Goal: Task Accomplishment & Management: Complete application form

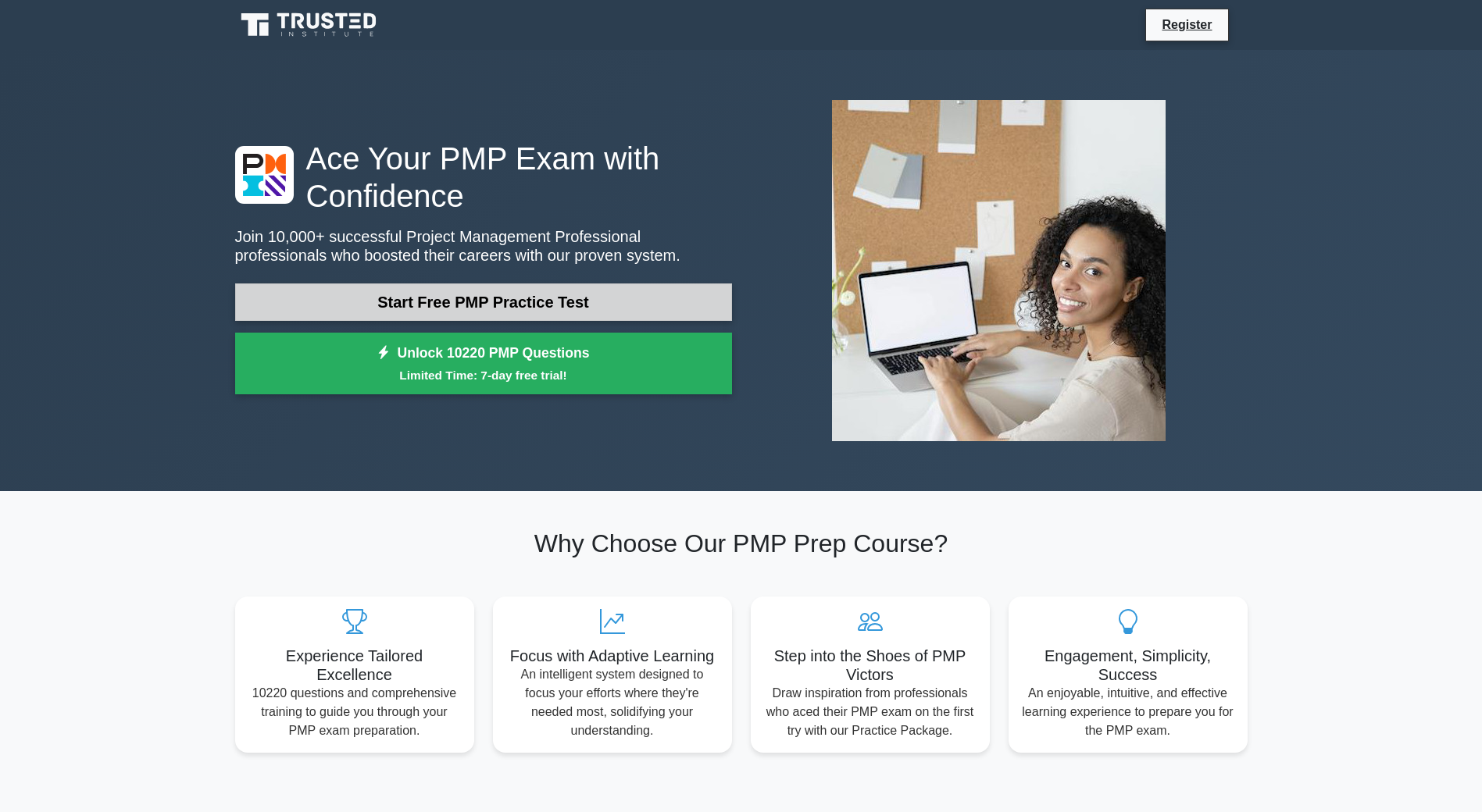
click at [459, 306] on link "Start Free PMP Practice Test" at bounding box center [483, 302] width 497 height 37
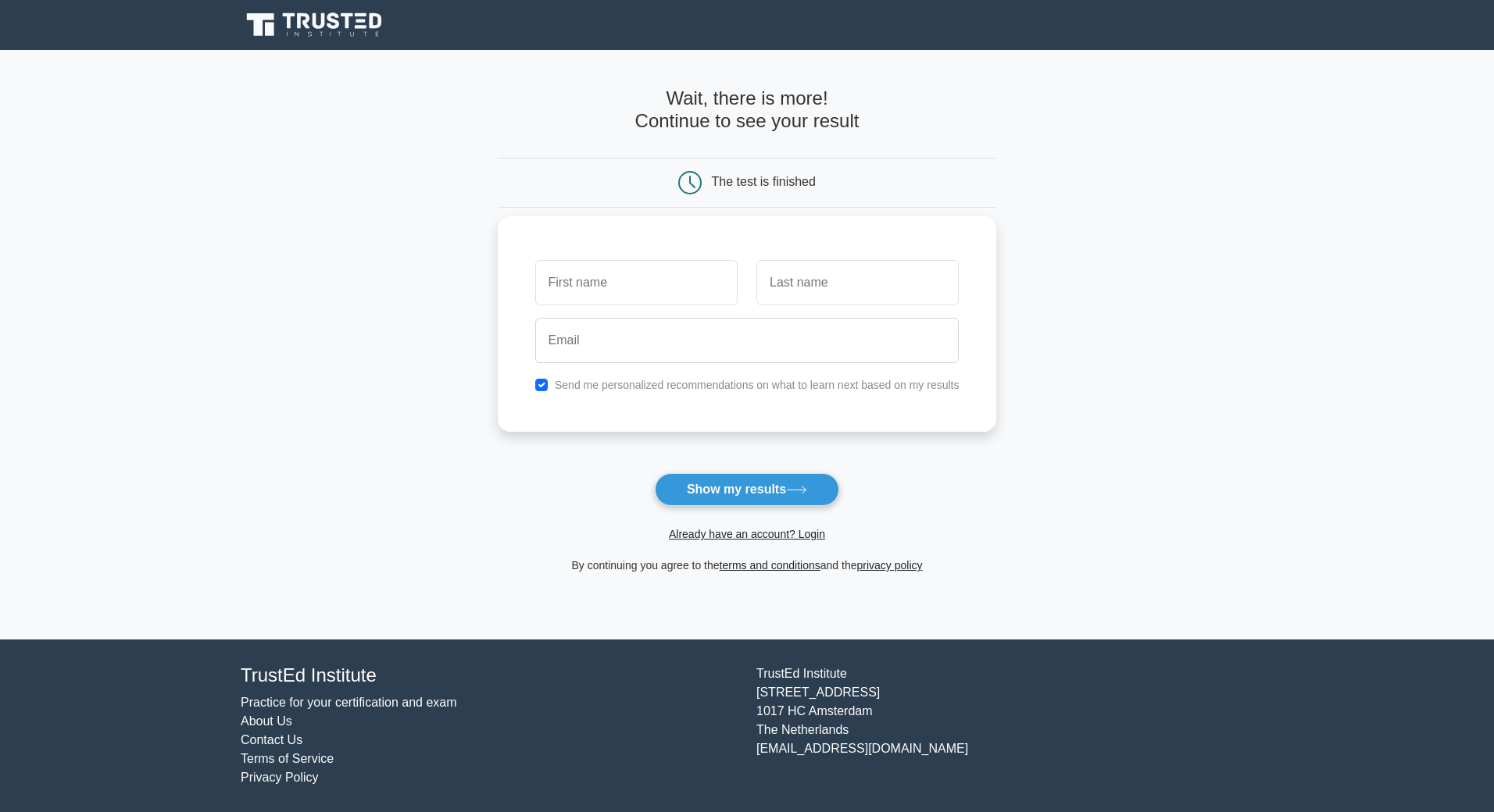
click at [596, 289] on input "text" at bounding box center [636, 283] width 203 height 45
type input "[PERSON_NAME]"
click at [778, 283] on input "text" at bounding box center [858, 283] width 203 height 45
type input "[PERSON_NAME]"
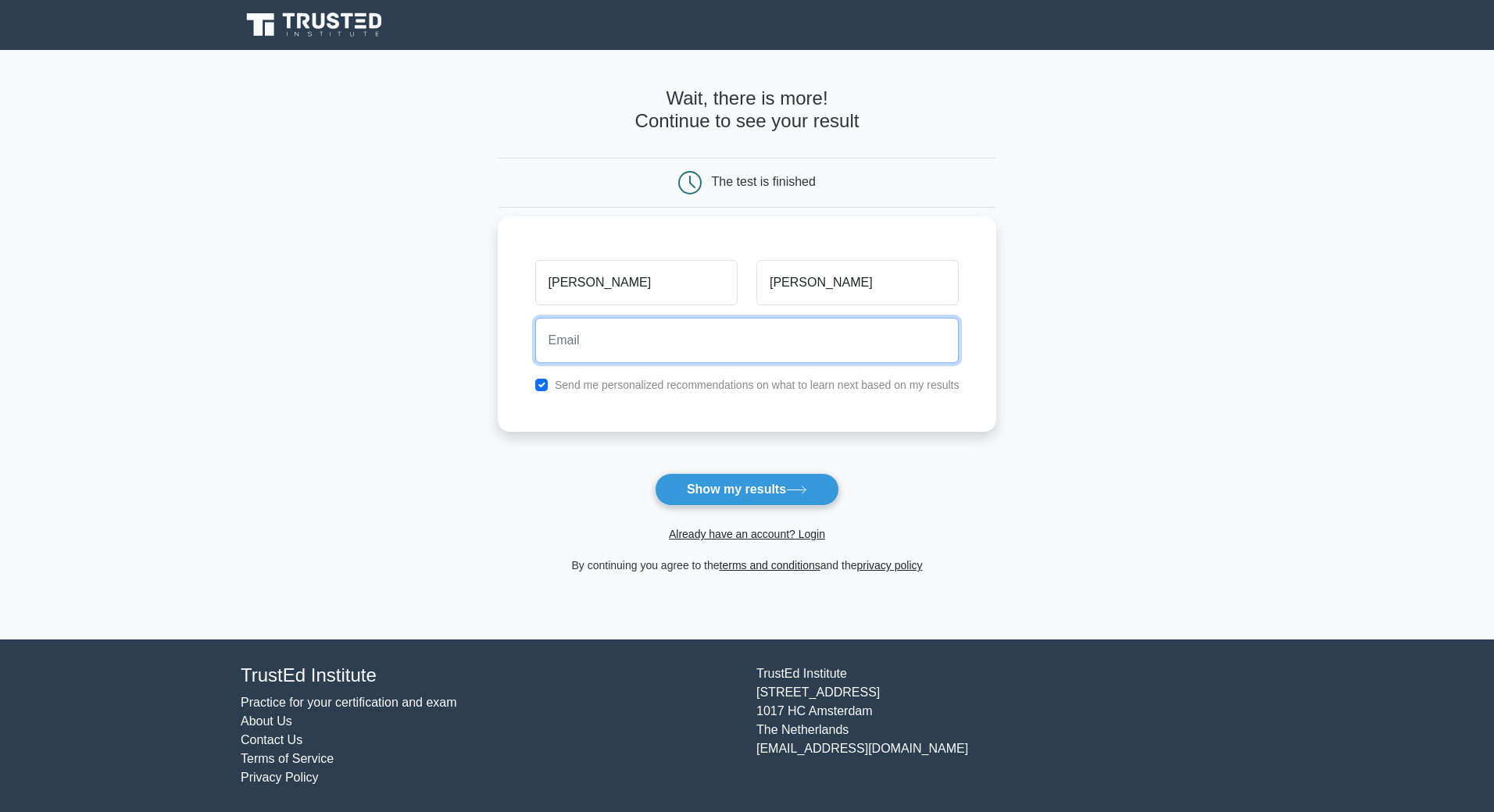
click at [735, 327] on input "email" at bounding box center [747, 340] width 424 height 45
type input "[EMAIL_ADDRESS][DOMAIN_NAME]"
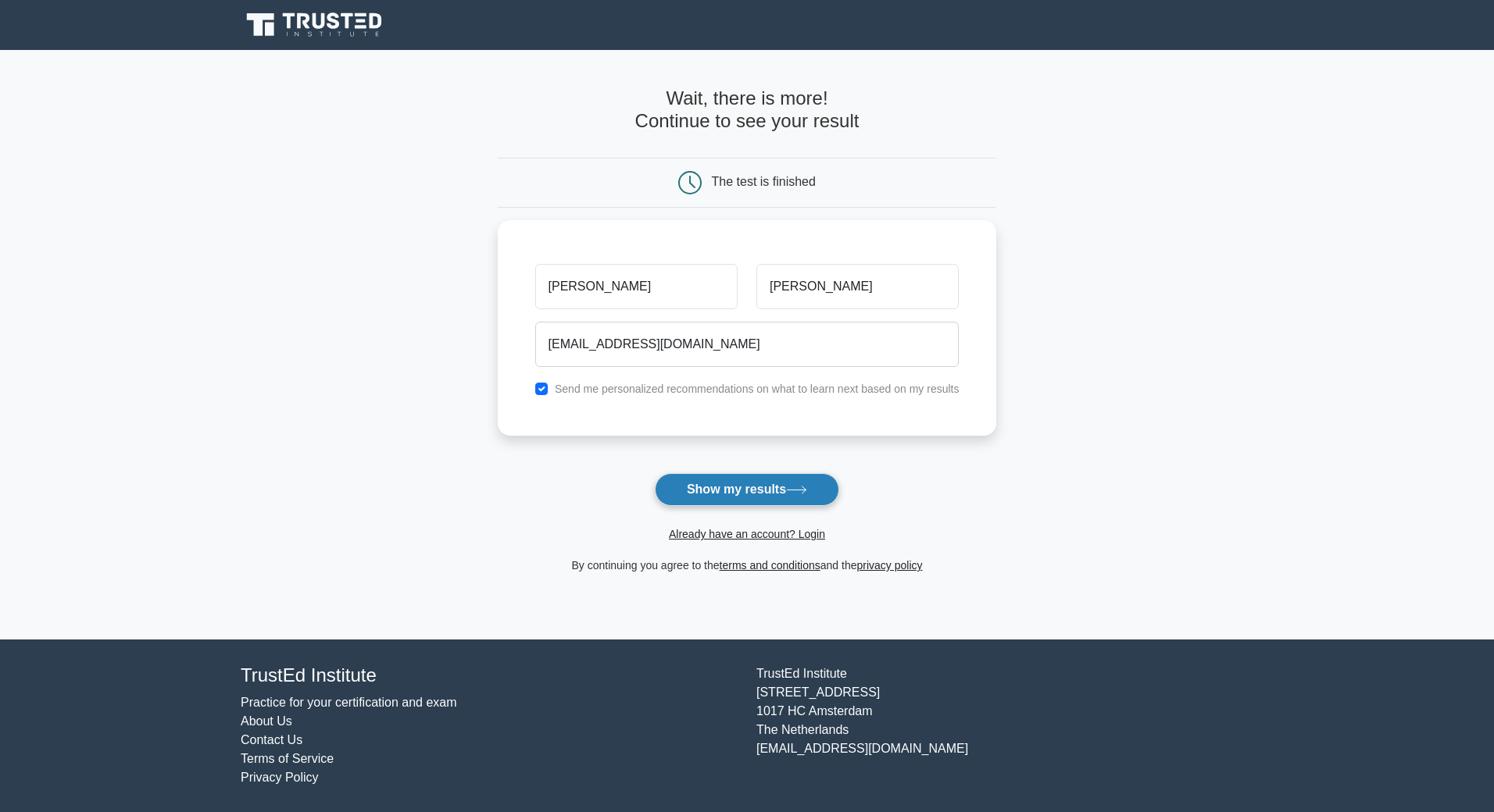
click at [721, 500] on button "Show my results" at bounding box center [747, 490] width 184 height 33
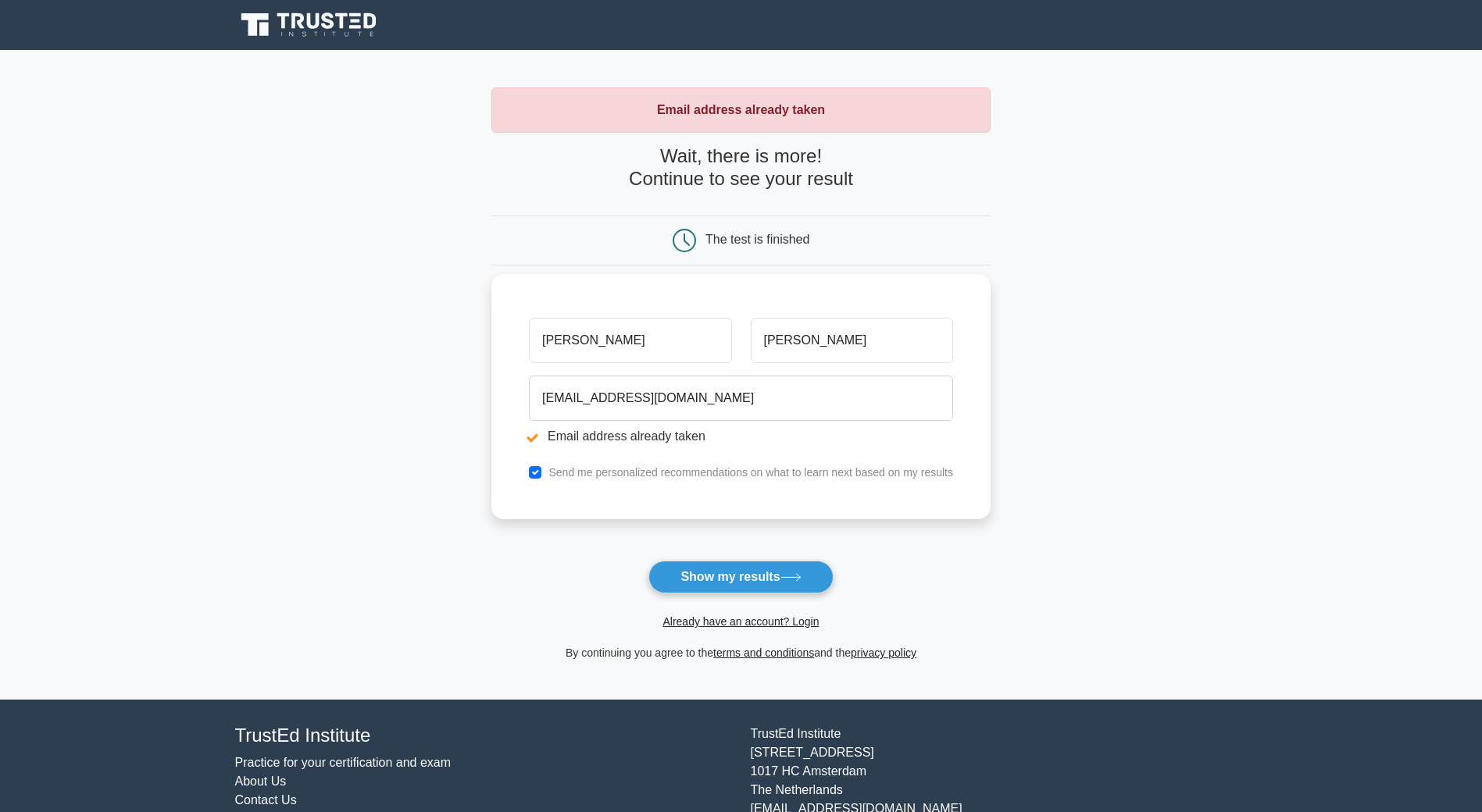
click at [572, 438] on li "Email address already taken" at bounding box center [740, 436] width 424 height 19
click at [695, 171] on h4 "Wait, there is more! Continue to see your result" at bounding box center [741, 168] width 499 height 45
click at [694, 238] on icon at bounding box center [684, 241] width 23 height 23
click at [757, 234] on div "The test is finished" at bounding box center [757, 239] width 104 height 13
click at [758, 234] on div "The test is finished" at bounding box center [757, 239] width 104 height 13
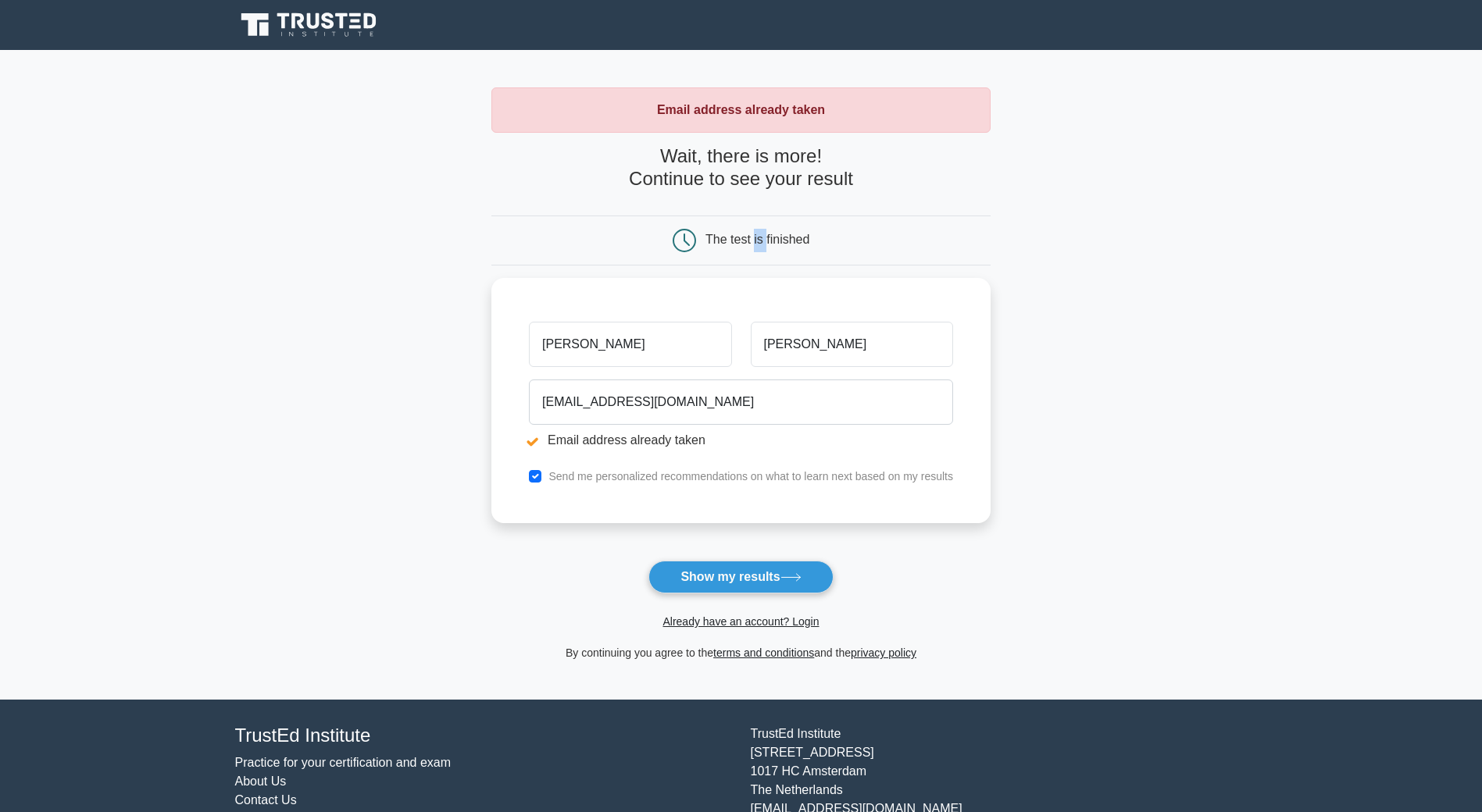
click at [761, 234] on div "The test is finished" at bounding box center [757, 239] width 104 height 13
click at [795, 576] on icon at bounding box center [791, 577] width 21 height 9
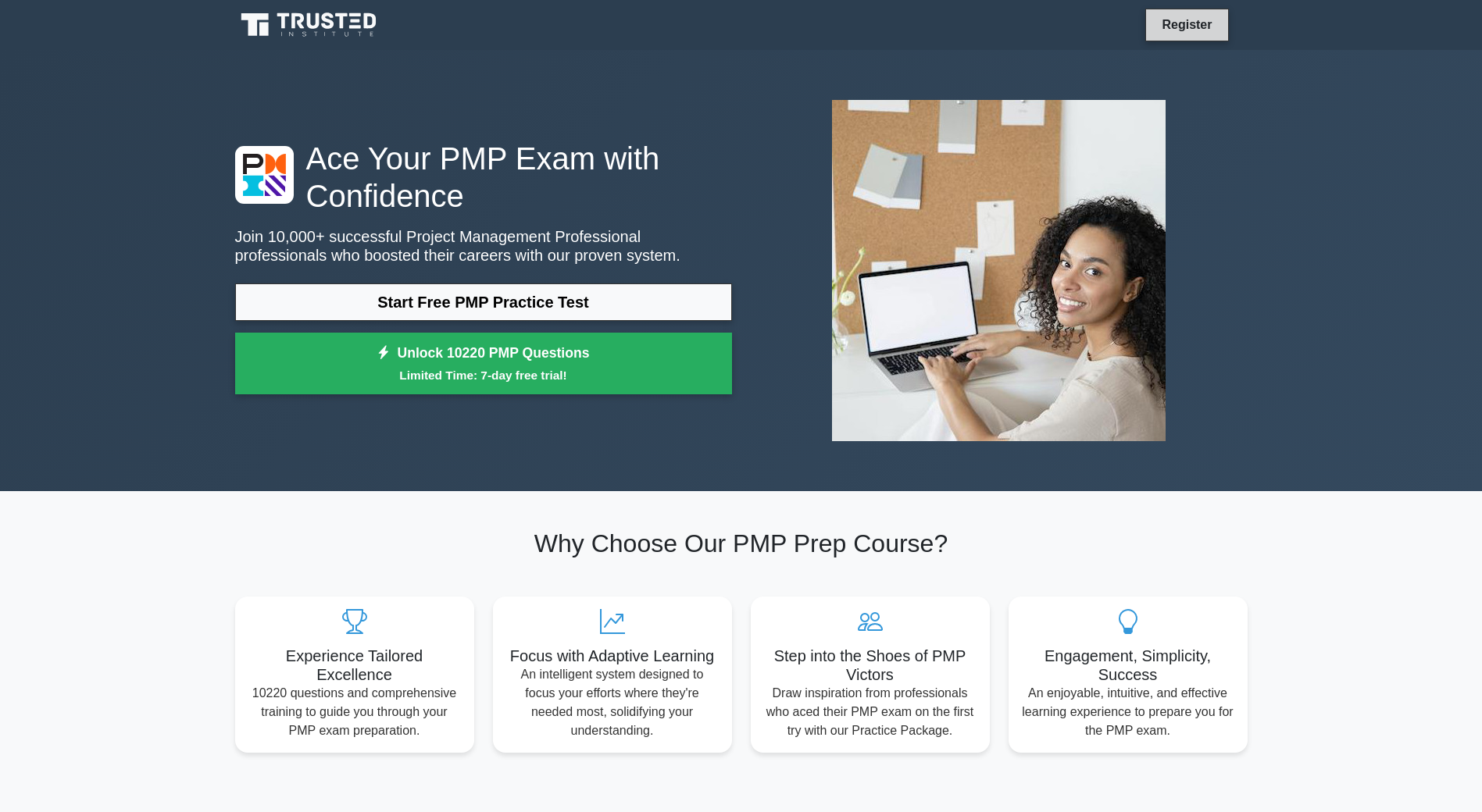
click at [1200, 20] on link "Register" at bounding box center [1186, 25] width 68 height 20
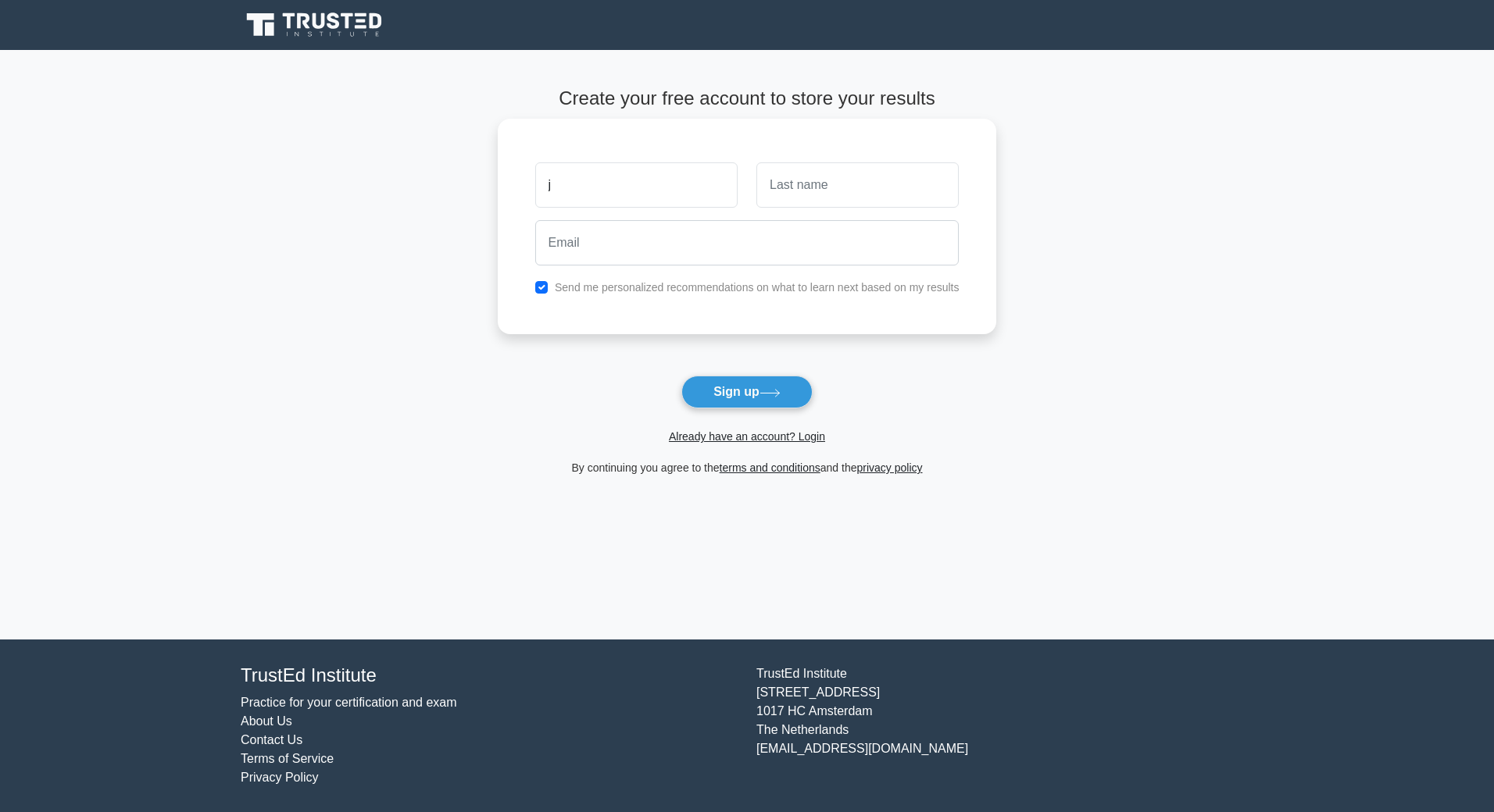
type input "[PERSON_NAME]"
type input "[EMAIL_ADDRESS][DOMAIN_NAME]"
click at [729, 385] on button "Sign up" at bounding box center [747, 392] width 132 height 33
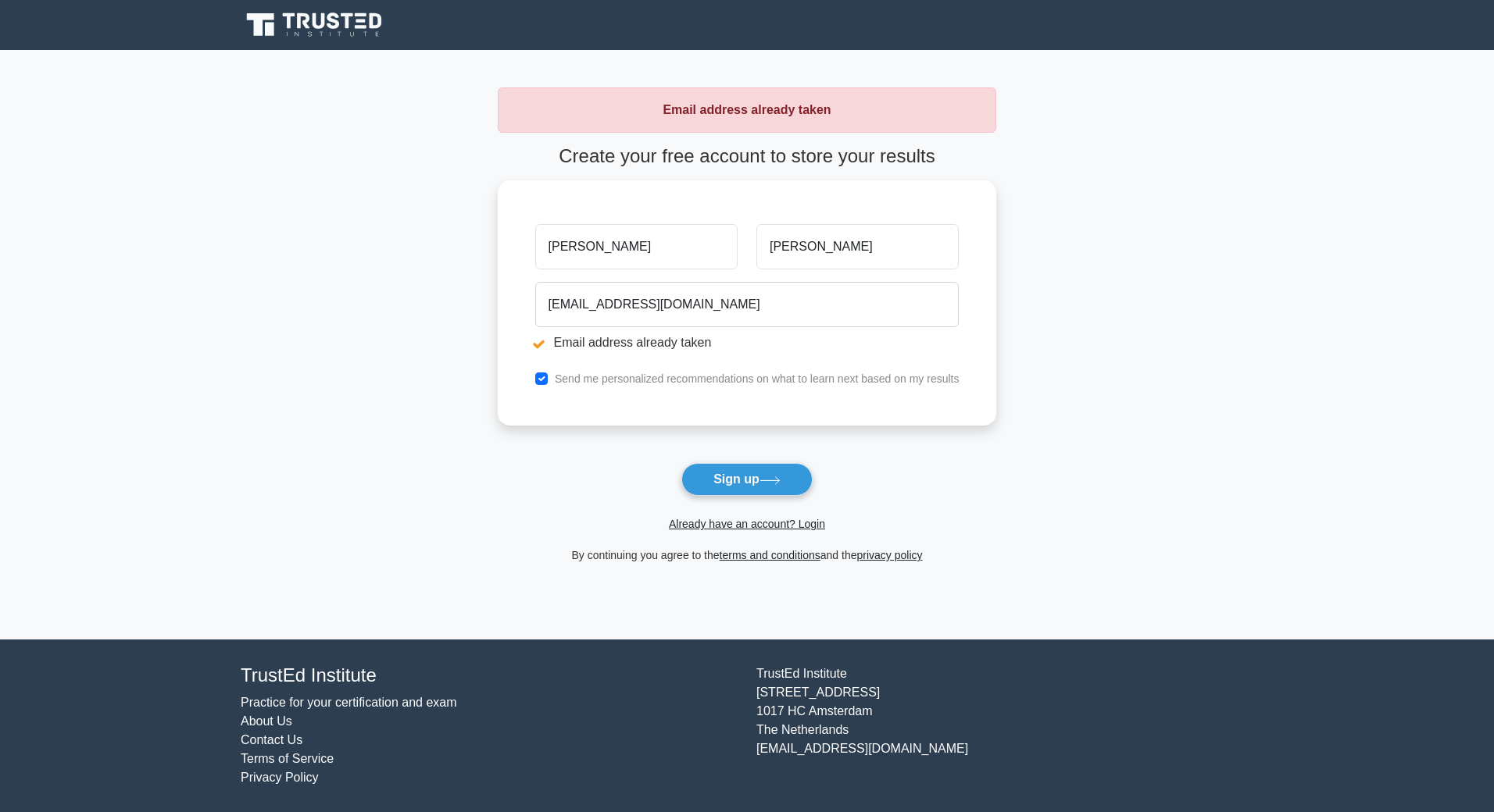
click at [749, 109] on strong "Email address already taken" at bounding box center [747, 109] width 168 height 13
drag, startPoint x: 602, startPoint y: 165, endPoint x: 976, endPoint y: 164, distance: 374.0
click at [976, 164] on h4 "Create your free account to store your results" at bounding box center [747, 156] width 499 height 22
click at [778, 523] on link "Already have an account? Login" at bounding box center [747, 524] width 156 height 12
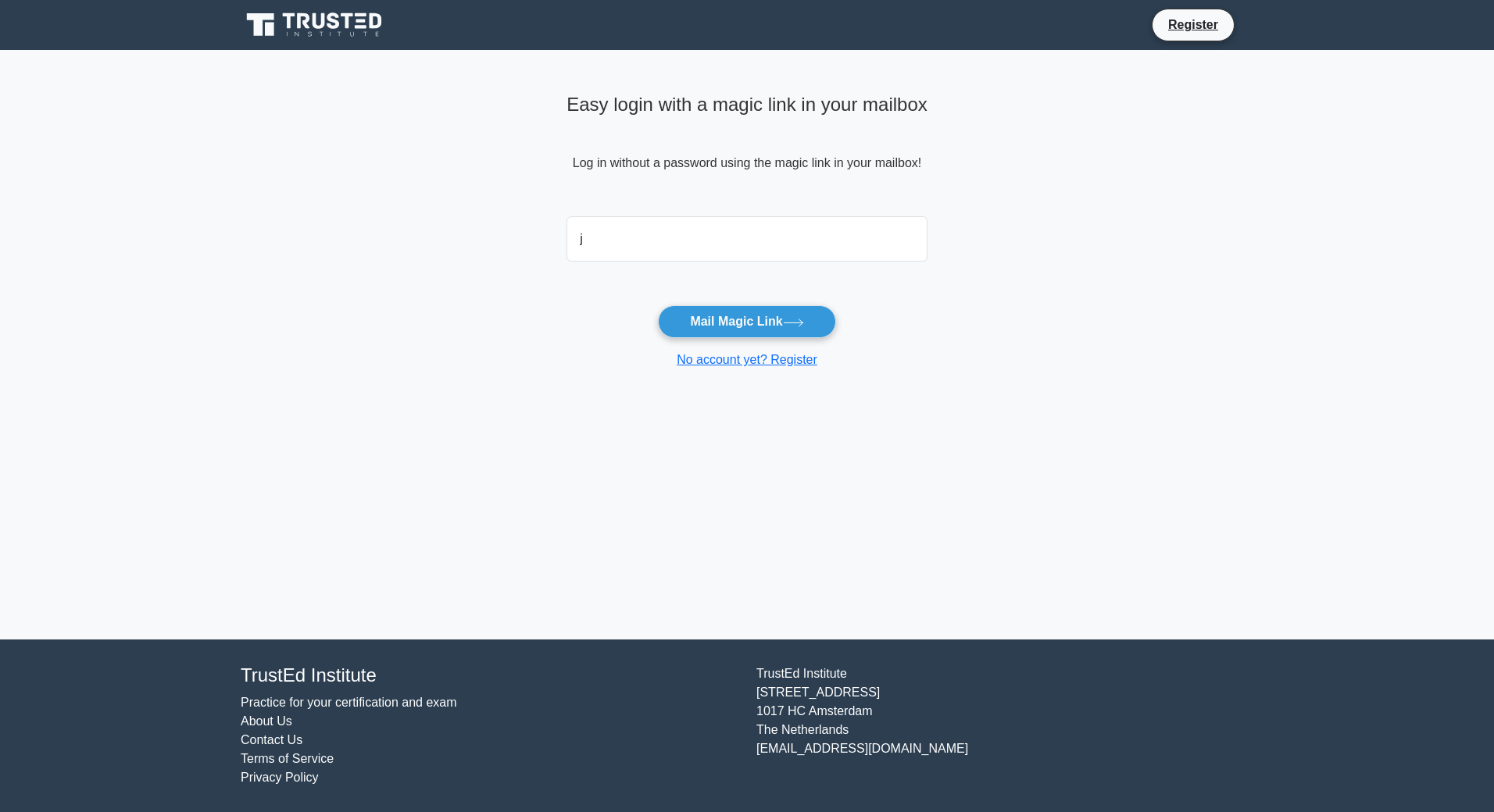
type input "[EMAIL_ADDRESS][DOMAIN_NAME]"
click at [696, 322] on button "Mail Magic Link" at bounding box center [747, 322] width 178 height 33
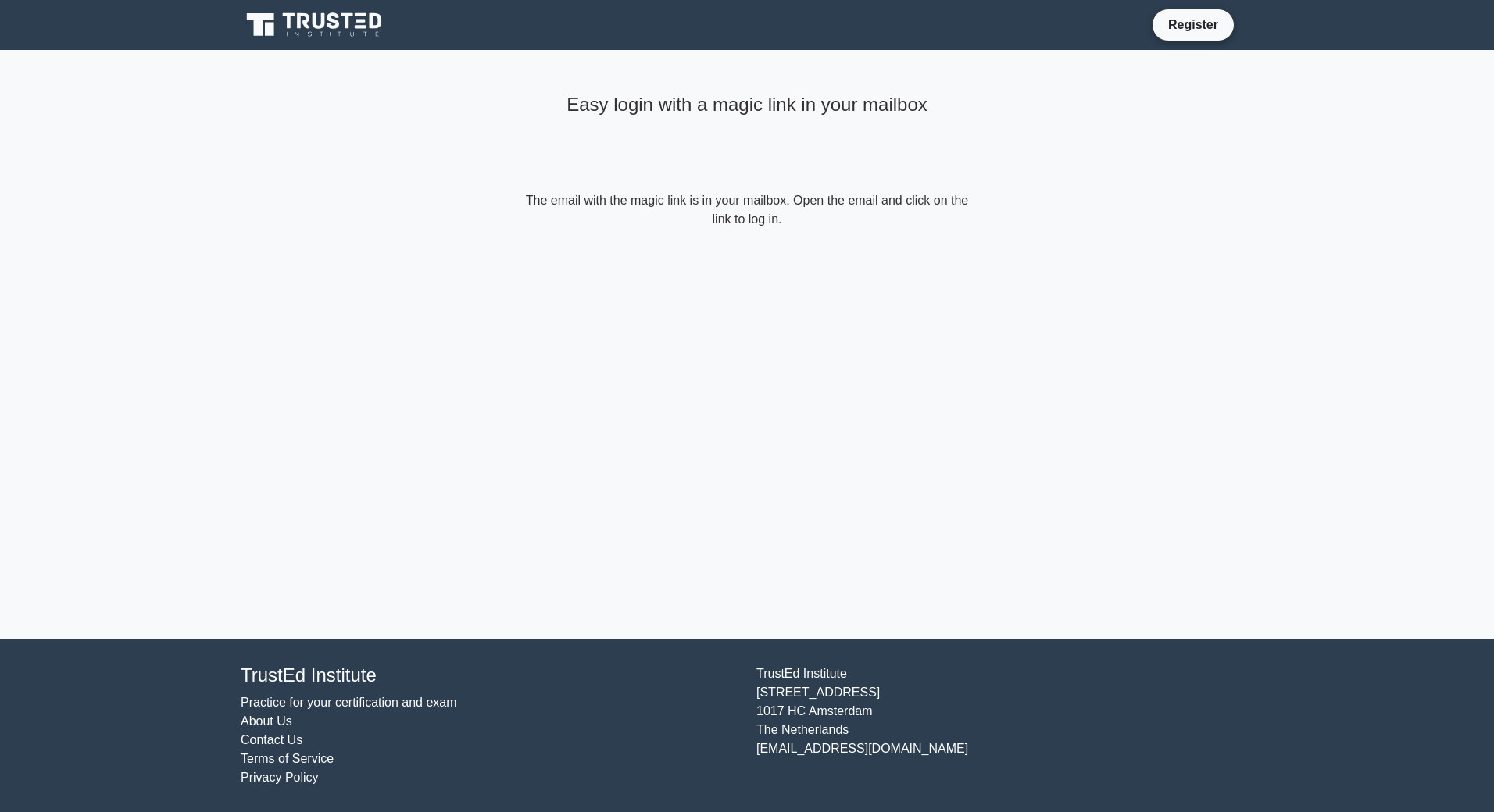
click at [775, 206] on form "The email with the magic link is in your mailbox. Open the email and click on t…" at bounding box center [747, 210] width 450 height 37
click at [977, 203] on div "Easy login with a magic link in your mailbox The email with the magic link is i…" at bounding box center [747, 158] width 468 height 217
click at [803, 220] on form "The email with the magic link is in your mailbox. Open the email and click on t…" at bounding box center [747, 210] width 450 height 37
click at [759, 220] on form "The email with the magic link is in your mailbox. Open the email and click on t…" at bounding box center [747, 210] width 450 height 37
click at [789, 220] on form "The email with the magic link is in your mailbox. Open the email and click on t…" at bounding box center [747, 210] width 450 height 37
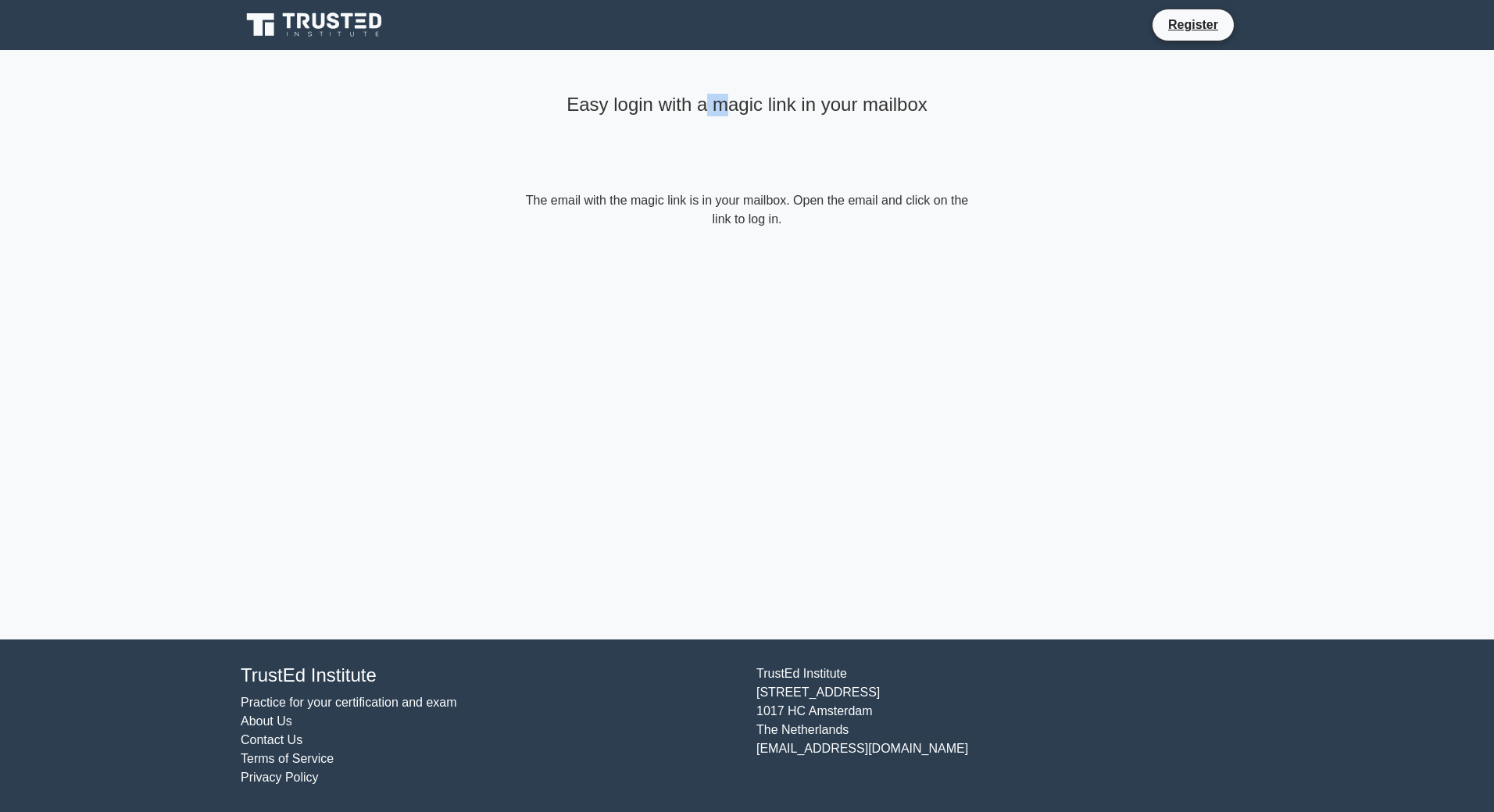
drag, startPoint x: 707, startPoint y: 117, endPoint x: 727, endPoint y: 117, distance: 20.0
click at [727, 117] on div "Easy login with a magic link in your mailbox" at bounding box center [747, 139] width 450 height 104
drag, startPoint x: 727, startPoint y: 117, endPoint x: 781, endPoint y: 117, distance: 54.0
click at [781, 117] on div "Easy login with a magic link in your mailbox" at bounding box center [747, 139] width 450 height 104
click at [856, 117] on div "Easy login with a magic link in your mailbox" at bounding box center [747, 139] width 450 height 104
